Goal: Navigation & Orientation: Find specific page/section

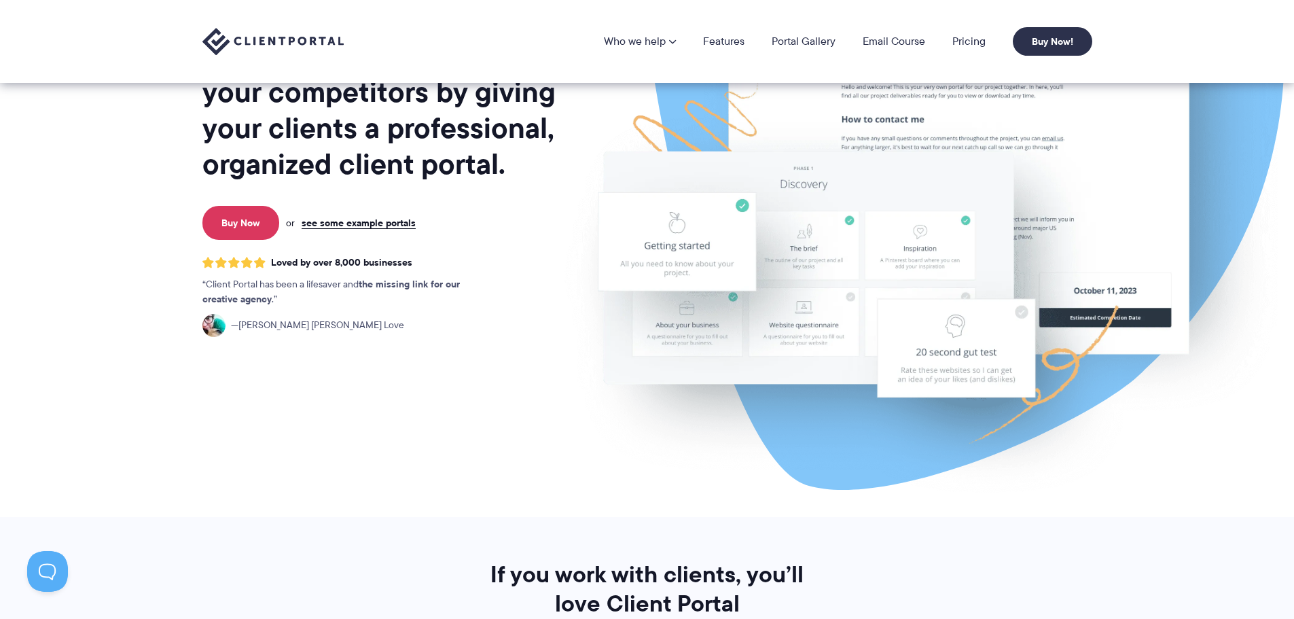
scroll to position [137, 0]
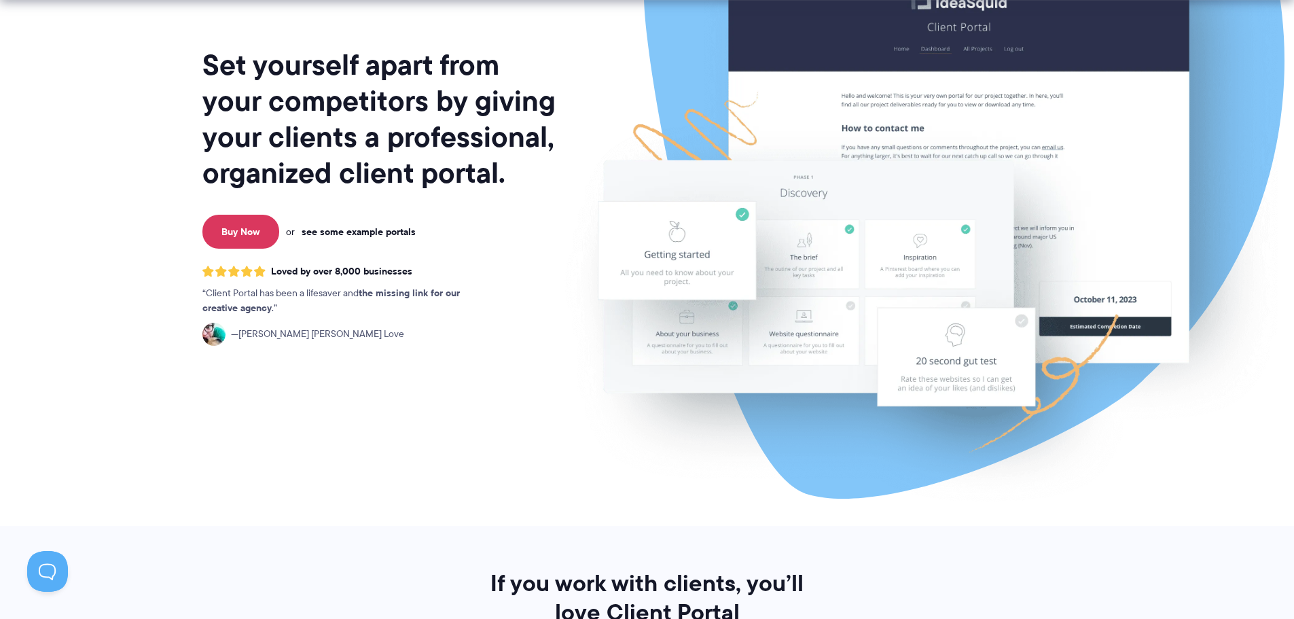
click at [381, 228] on link "see some example portals" at bounding box center [359, 231] width 114 height 12
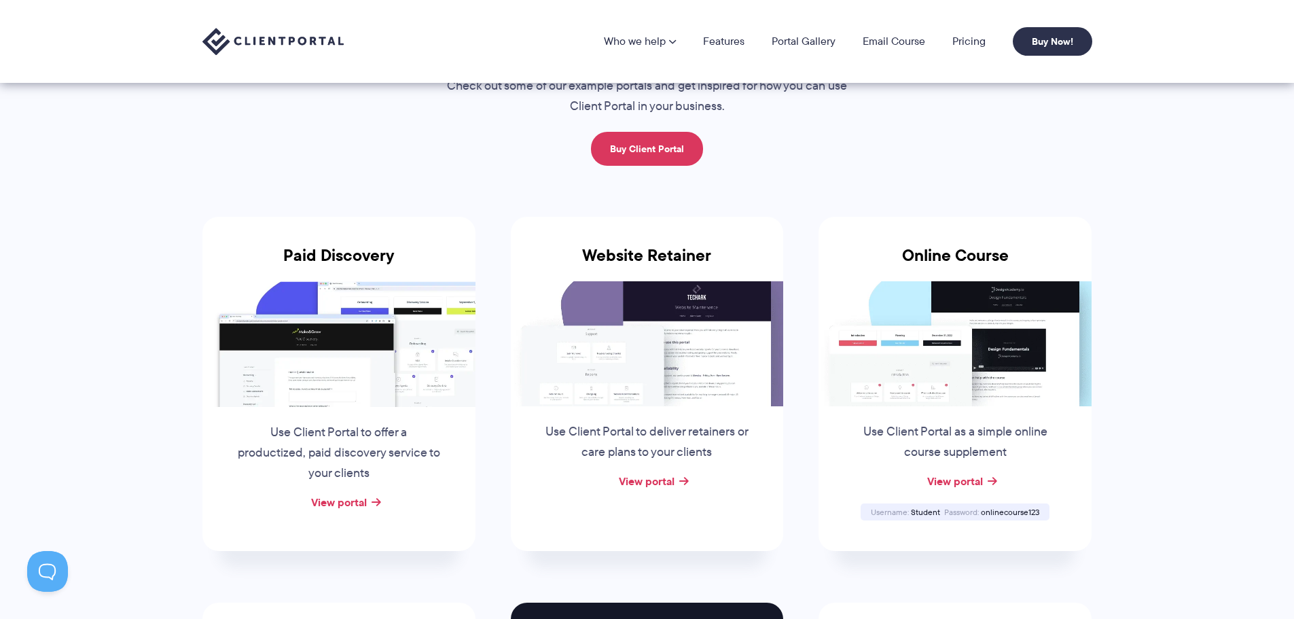
scroll to position [94, 0]
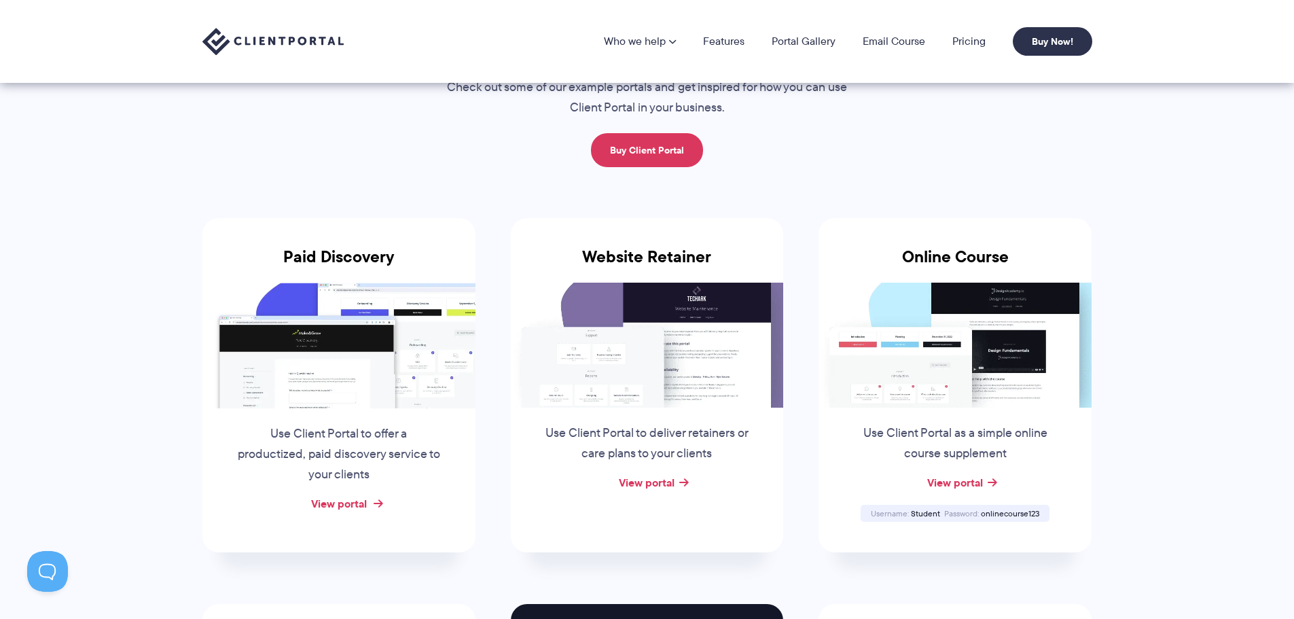
click at [349, 503] on link "View portal" at bounding box center [339, 503] width 56 height 16
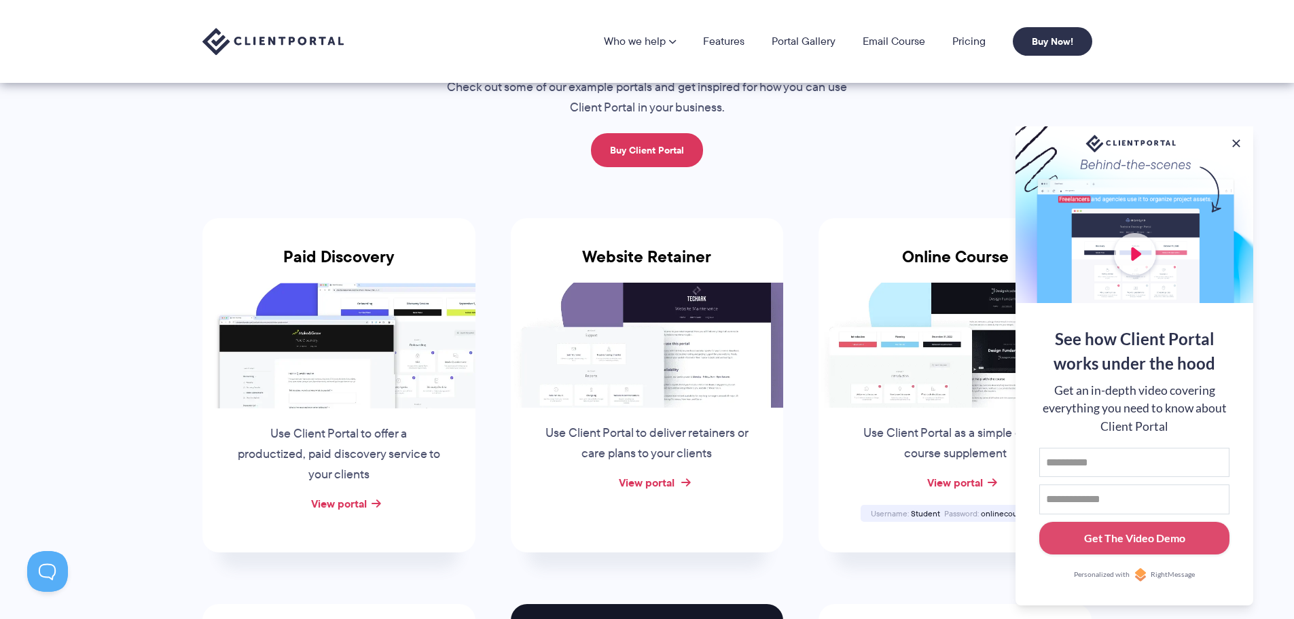
click at [628, 482] on link "View portal" at bounding box center [647, 482] width 56 height 16
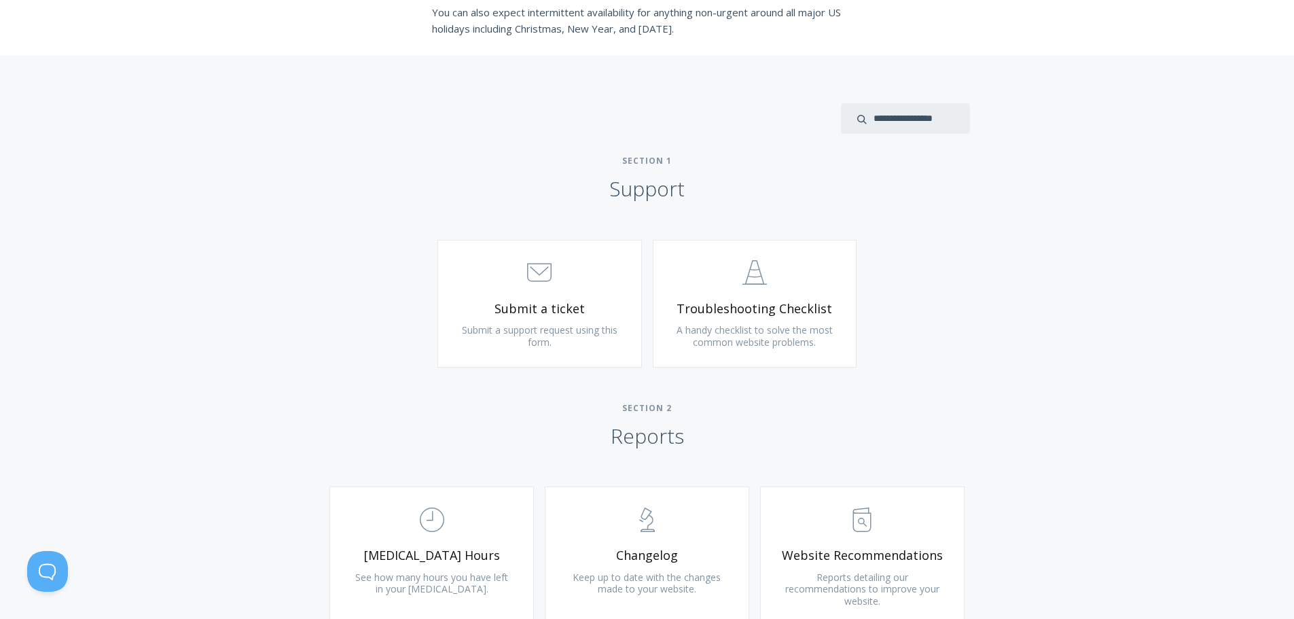
scroll to position [503, 0]
click at [514, 289] on span ".st0{fill:none;stroke:#000000;stroke-width:2;stroke-miterlimit:10;} 3. Communic…" at bounding box center [539, 273] width 162 height 41
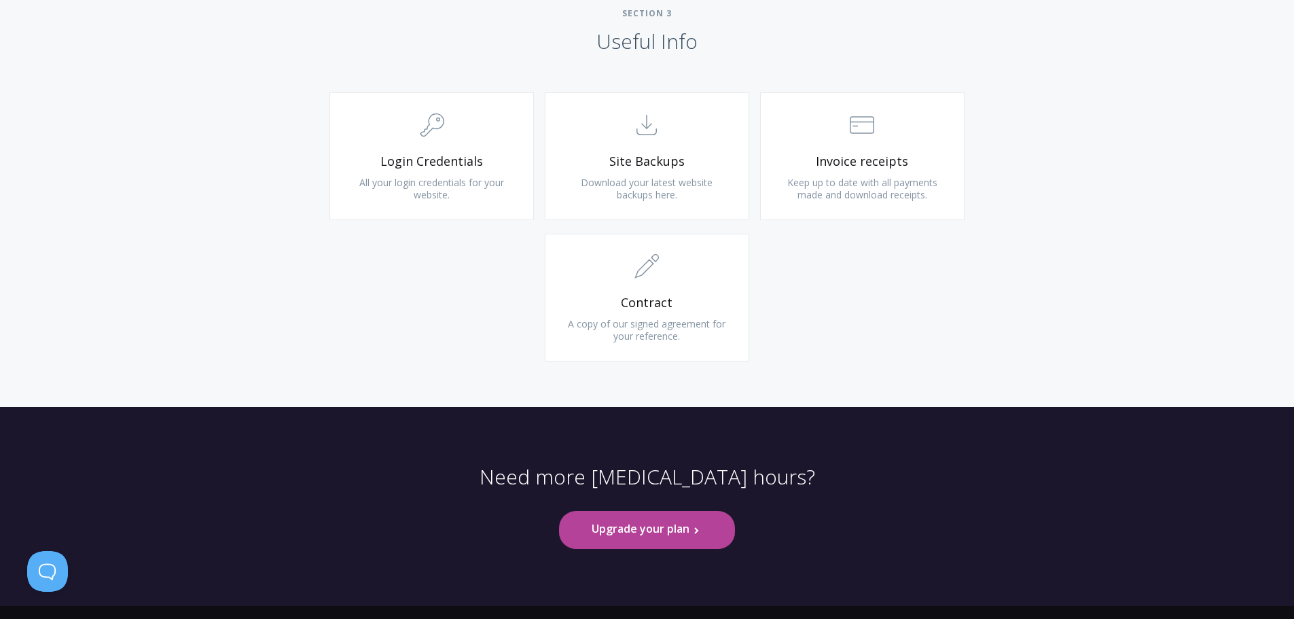
scroll to position [1314, 0]
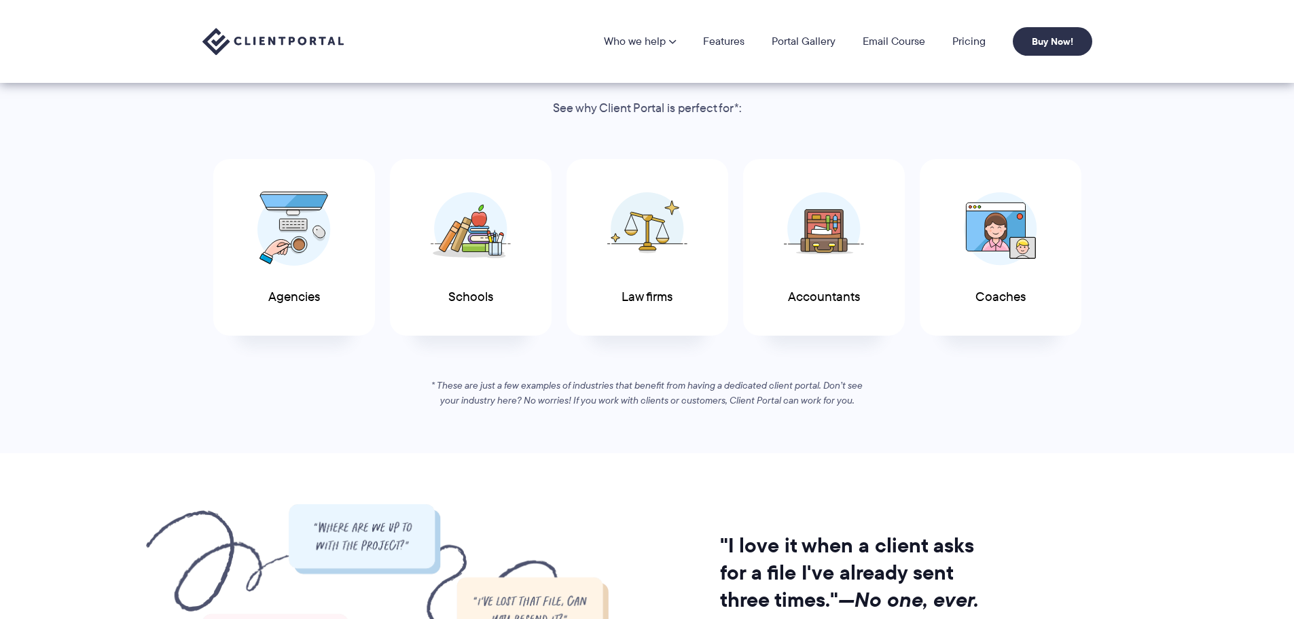
scroll to position [668, 0]
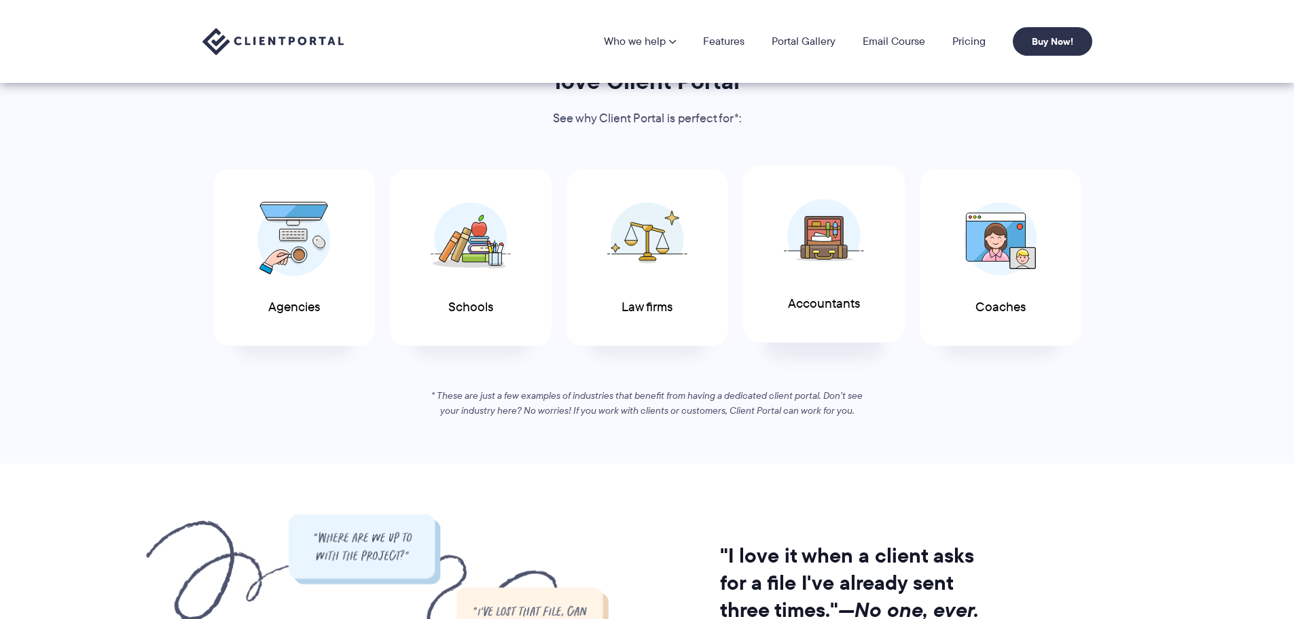
click at [837, 249] on img at bounding box center [824, 235] width 80 height 74
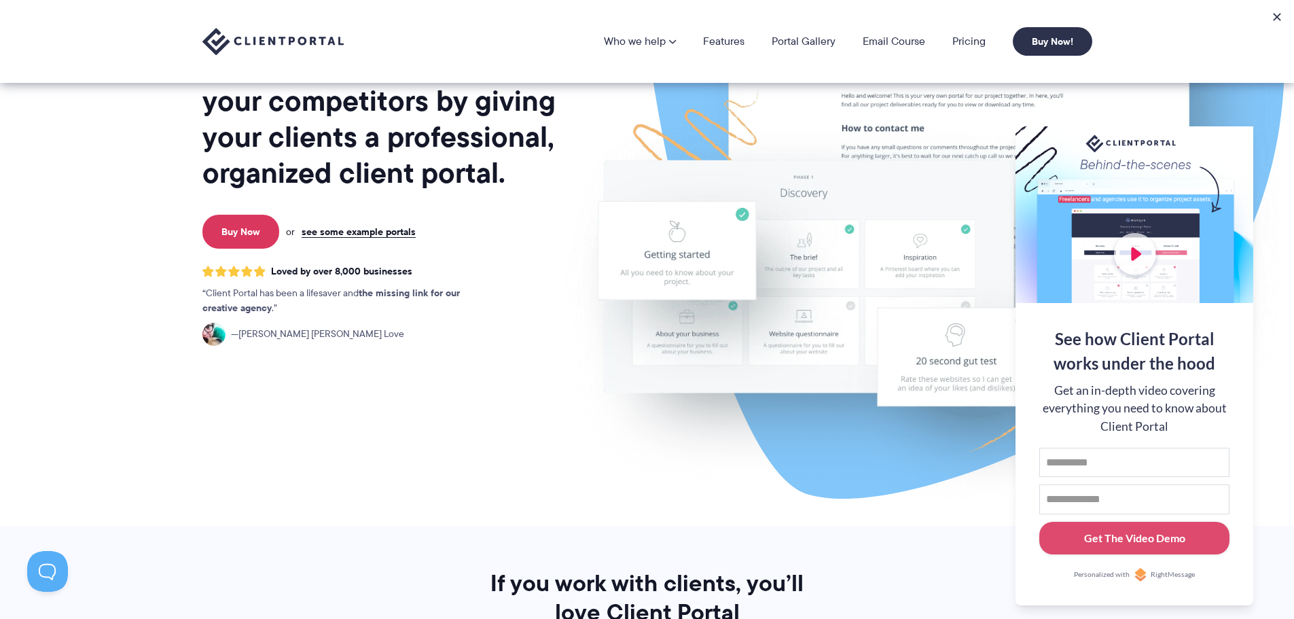
scroll to position [0, 0]
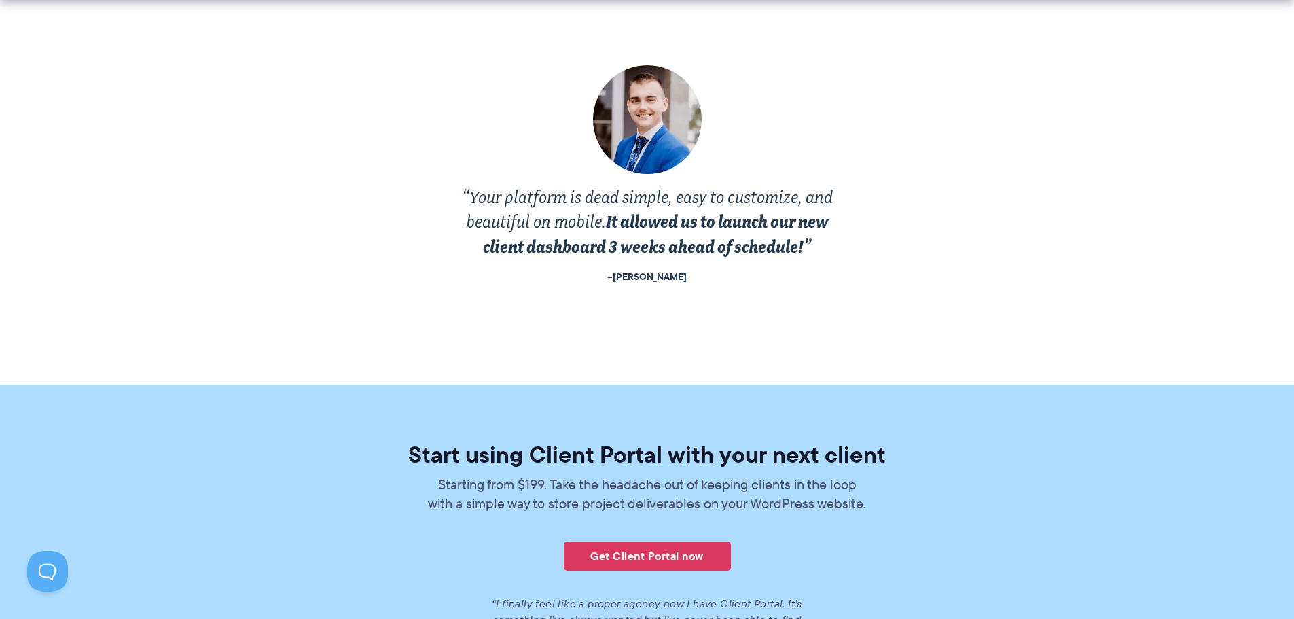
scroll to position [2584, 0]
